Goal: Task Accomplishment & Management: Manage account settings

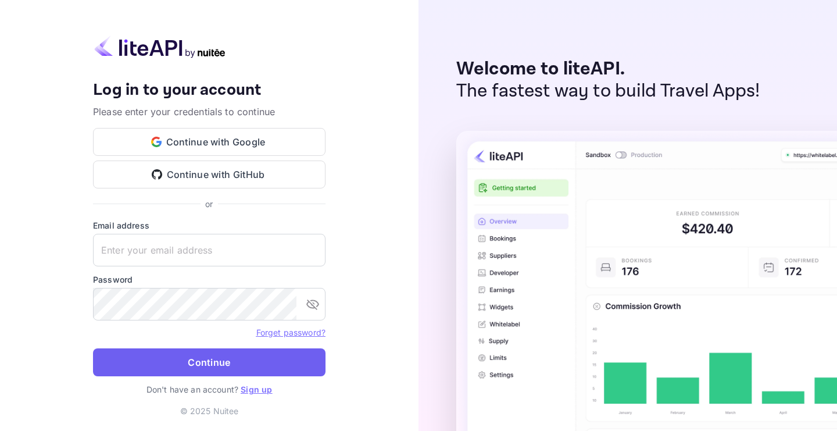
type input "[EMAIL_ADDRESS][DOMAIN_NAME]"
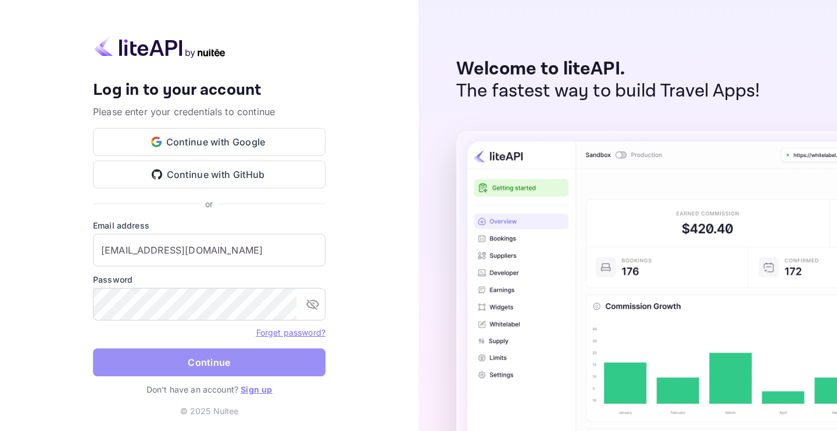
click at [196, 362] on button "Continue" at bounding box center [209, 362] width 232 height 28
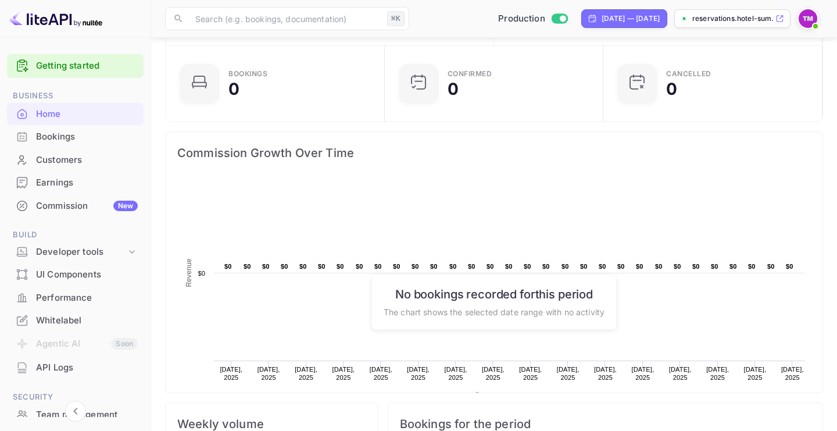
click at [66, 207] on div "Commission New" at bounding box center [87, 205] width 102 height 13
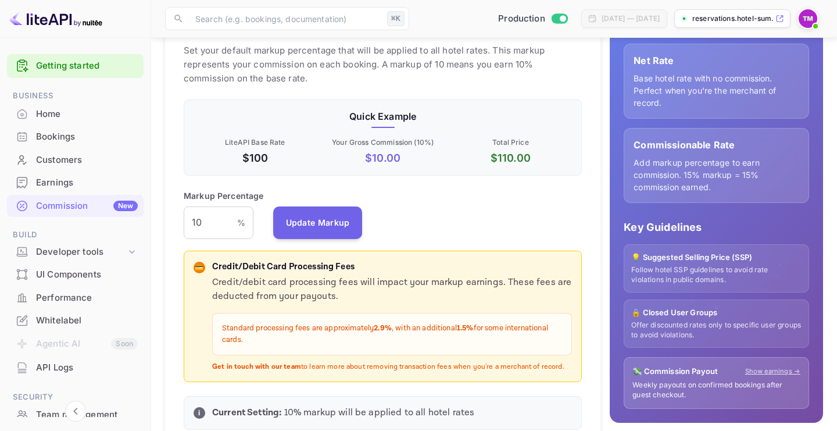
click at [71, 113] on div "Home" at bounding box center [87, 114] width 102 height 13
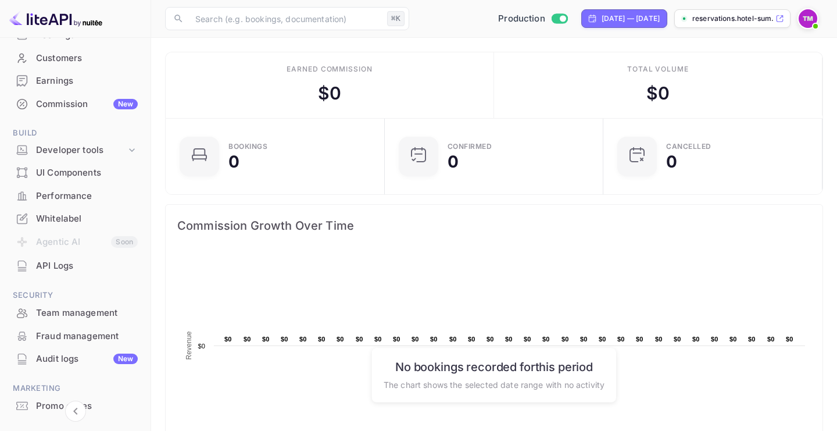
scroll to position [116, 0]
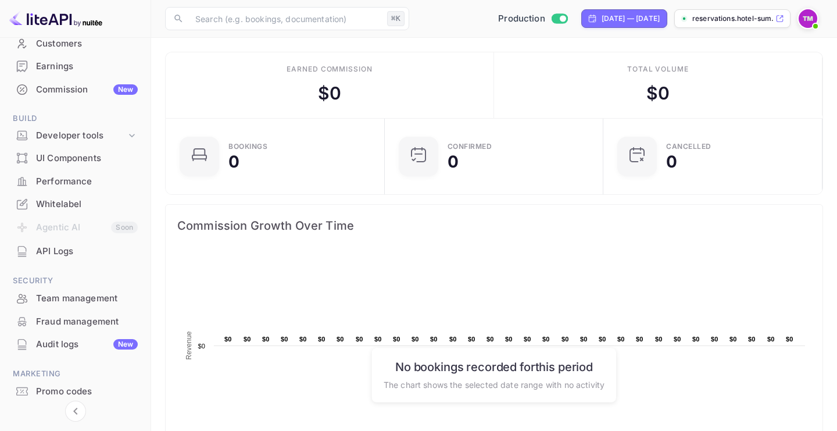
click at [70, 209] on div "Whitelabel" at bounding box center [87, 204] width 102 height 13
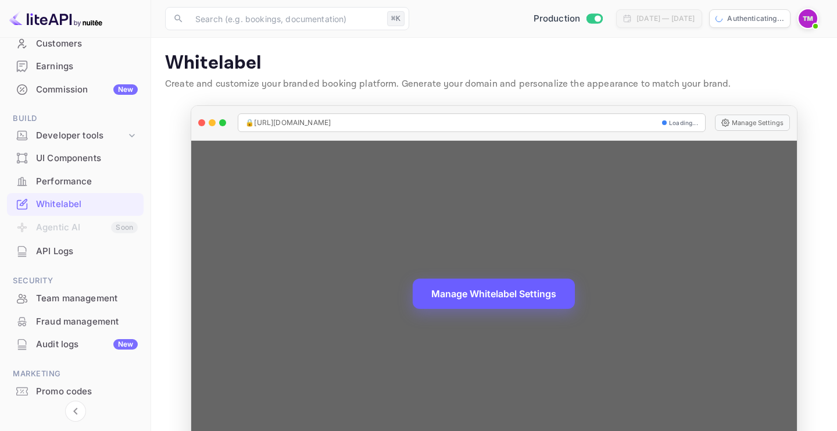
scroll to position [33, 0]
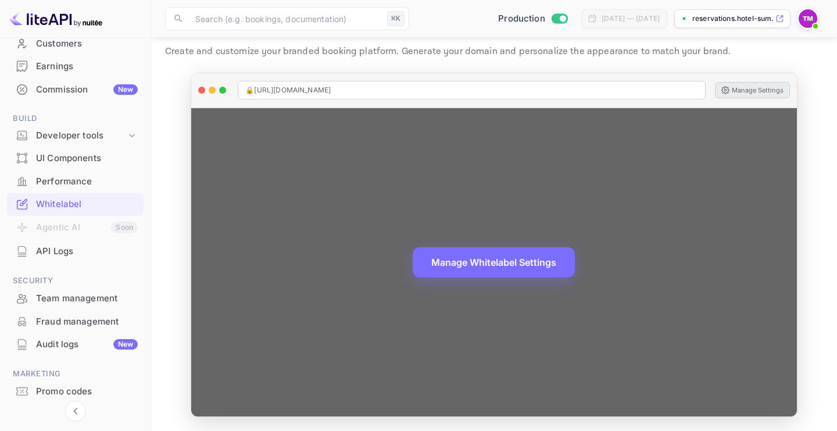
click at [770, 92] on button "Manage Settings" at bounding box center [752, 90] width 75 height 16
click at [766, 90] on button "Manage Settings" at bounding box center [752, 90] width 75 height 16
